Goal: Task Accomplishment & Management: Complete application form

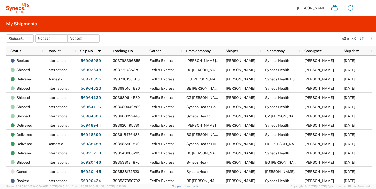
click at [186, 39] on agx-table-filter-chips "Status: All Active All Approved Booked Canceled Delivered Denied New On Hold Pe…" at bounding box center [171, 40] width 330 height 12
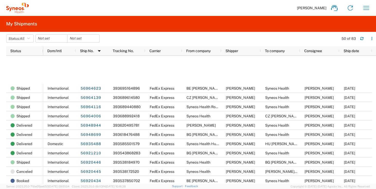
scroll to position [126, 0]
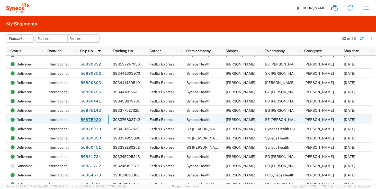
click at [86, 118] on link "56875030" at bounding box center [90, 120] width 21 height 8
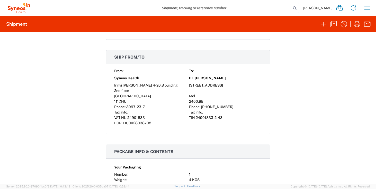
scroll to position [235, 0]
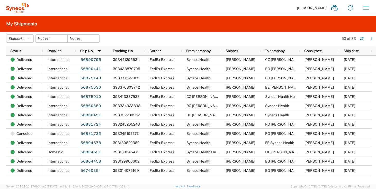
scroll to position [42, 0]
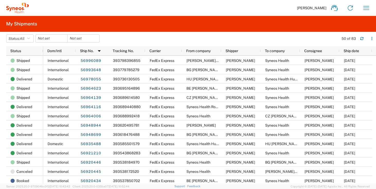
click at [197, 39] on agx-table-filter-chips "Status: All Active All Approved Booked Canceled Delivered Denied New On Hold Pe…" at bounding box center [171, 40] width 330 height 12
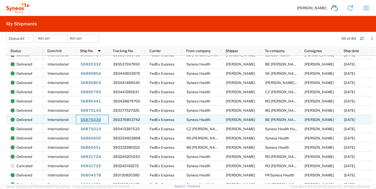
click at [92, 121] on link "56875030" at bounding box center [90, 120] width 21 height 8
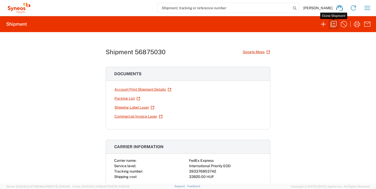
click at [333, 26] on icon "button" at bounding box center [333, 24] width 8 height 8
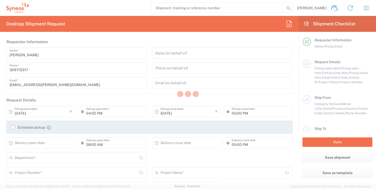
type textarea "[EMAIL_ADDRESS][PERSON_NAME][DOMAIN_NAME]"
type input "Syneos Health"
type input "Irinyi [PERSON_NAME] 4-20,B building"
type input "2nd floor"
type input "[GEOGRAPHIC_DATA]"
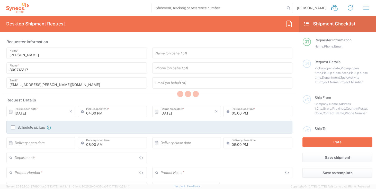
type input "1117"
type input "[PERSON_NAME]"
type input "309712317"
type input "[EMAIL_ADDRESS][PERSON_NAME][DOMAIN_NAME]"
type input "BE [PERSON_NAME]"
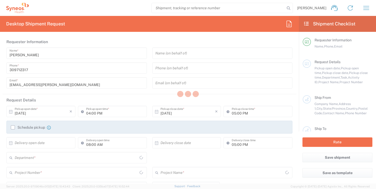
type input "[STREET_ADDRESS]"
type input "Mol"
type input "2400"
type input "[PERSON_NAME]"
type input "[PHONE_NUMBER]"
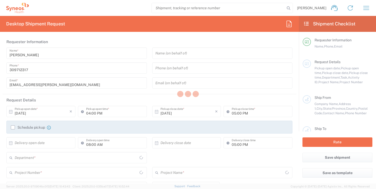
type input "Sender/Shipper"
type input "Repair/Warranty"
type input "Sender/Shipper"
type input "01:10 PM"
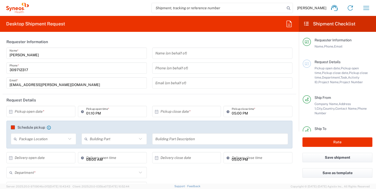
type input "[GEOGRAPHIC_DATA]"
type input "Delivery Duty Paid"
type input "Your Packaging"
type input "4510 DEPARTMENTAL EXPENSE"
type input "[GEOGRAPHIC_DATA]"
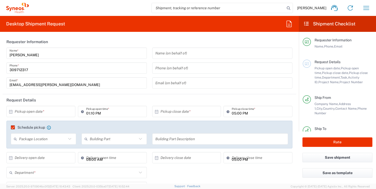
type input "4510"
type input "4510 DEPARTMENTAL EXPENSE"
type input "Syneos Health Hungary Kft."
click at [35, 112] on input "text" at bounding box center [42, 111] width 55 height 9
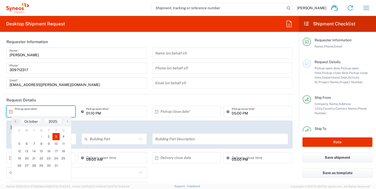
click at [54, 137] on span "3" at bounding box center [55, 136] width 7 height 7
type input "[DATE]"
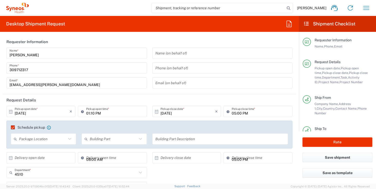
click at [87, 113] on input "01:10 PM" at bounding box center [115, 111] width 58 height 9
click at [98, 113] on input "10:10 PM" at bounding box center [115, 111] width 58 height 9
type input "10:10 a"
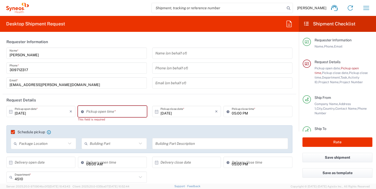
click at [153, 103] on header "Request Details" at bounding box center [150, 100] width 294 height 12
click at [114, 115] on input "03:58 PM" at bounding box center [115, 111] width 58 height 9
click at [98, 114] on input "10:58 PM" at bounding box center [115, 111] width 58 height 9
click at [146, 99] on header "Request Details" at bounding box center [150, 100] width 294 height 12
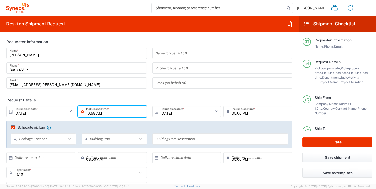
click at [91, 113] on input "10:58 AM" at bounding box center [115, 111] width 58 height 9
click at [92, 113] on input "10:58 AM" at bounding box center [115, 111] width 58 height 9
type input "10:00 AM"
click at [152, 101] on header "Request Details" at bounding box center [150, 100] width 294 height 12
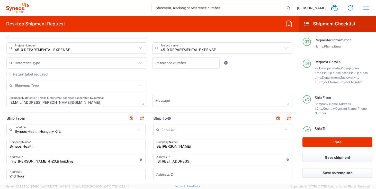
scroll to position [225, 0]
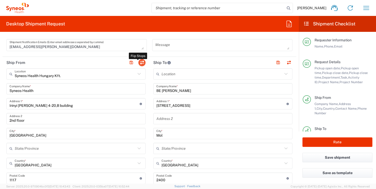
click at [141, 64] on button "button" at bounding box center [141, 62] width 7 height 7
type input "BE [PERSON_NAME]"
type input "[STREET_ADDRESS]"
type input "Mol"
type input "[GEOGRAPHIC_DATA]"
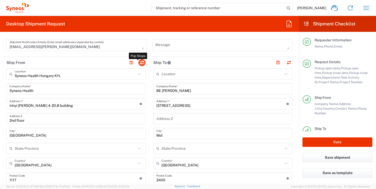
type input "2400"
type input "[PERSON_NAME]"
type input "[PHONE_NUMBER]"
type input "Syneos Health Hungary Kft."
type input "Syneos Health"
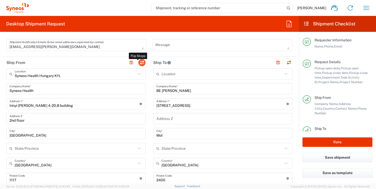
type input "Irinyi [PERSON_NAME] 4-20,B building"
type input "2nd floor"
type input "[GEOGRAPHIC_DATA]"
type input "1117"
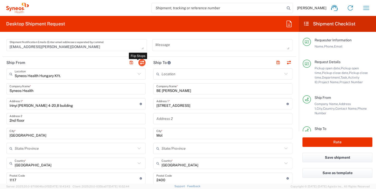
type input "[PERSON_NAME]"
type input "309712317"
type input "[EMAIL_ADDRESS][PERSON_NAME][DOMAIN_NAME]"
type input "Sender/Shipper"
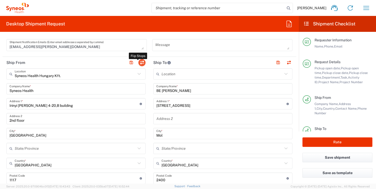
type input "Delivery Duty Paid"
type input "TIN"
type input "24901833-2-43"
type input "EORI"
type input "HU0028038708"
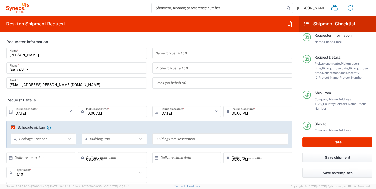
scroll to position [0, 0]
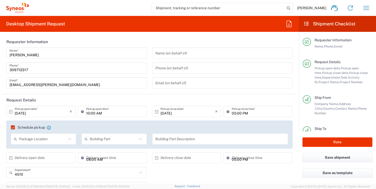
click at [149, 108] on div "[DATE] × Pickup close date * Cancel Apply 05:00 PM Pickup close time *" at bounding box center [222, 113] width 146 height 15
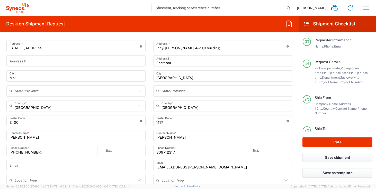
scroll to position [88, 0]
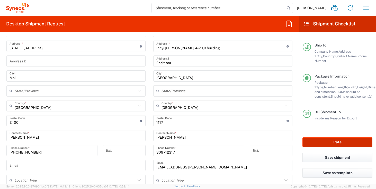
click at [336, 141] on button "Rate" at bounding box center [337, 143] width 70 height 10
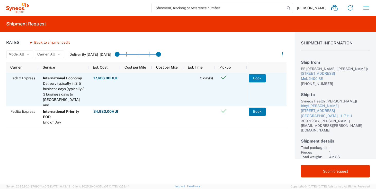
click at [258, 77] on button "Book" at bounding box center [257, 78] width 17 height 8
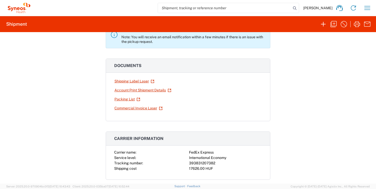
scroll to position [131, 0]
